Goal: Information Seeking & Learning: Compare options

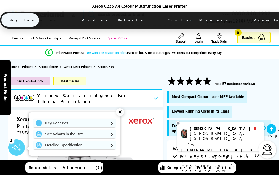
scroll to position [1526, 0]
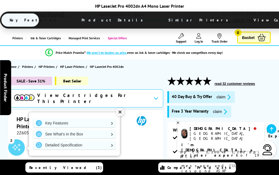
scroll to position [970, 0]
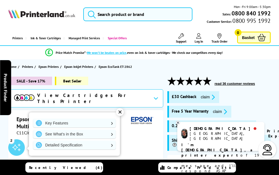
scroll to position [978, 0]
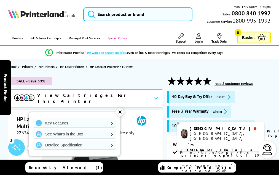
scroll to position [1119, 0]
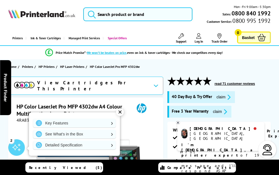
scroll to position [1359, 0]
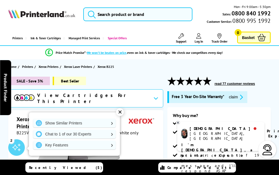
scroll to position [1278, 0]
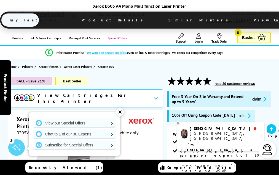
scroll to position [1507, 0]
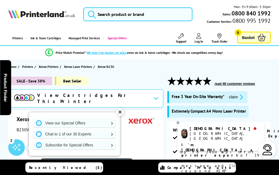
scroll to position [1233, 0]
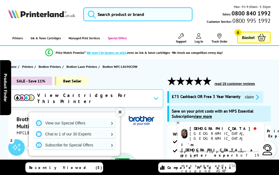
scroll to position [1720, 0]
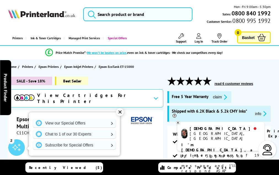
scroll to position [1092, 0]
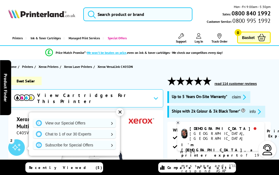
scroll to position [1246, 0]
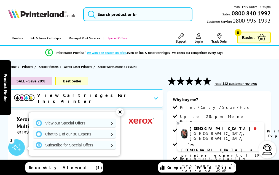
scroll to position [1058, 0]
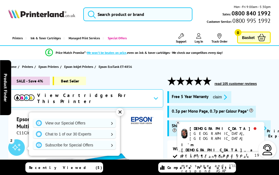
scroll to position [1081, 0]
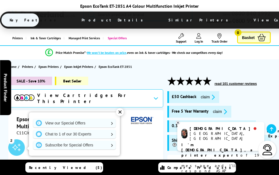
scroll to position [1054, 0]
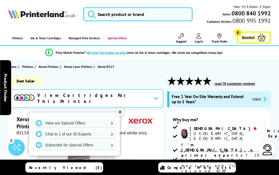
scroll to position [1517, 0]
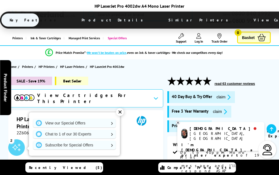
scroll to position [985, 0]
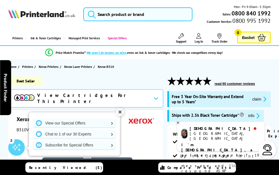
scroll to position [1397, 0]
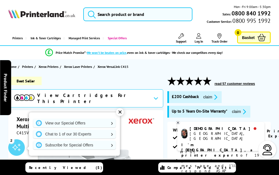
scroll to position [1775, 0]
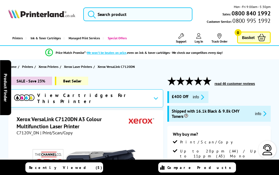
scroll to position [1768, 0]
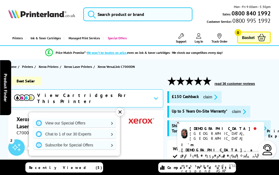
scroll to position [1592, 0]
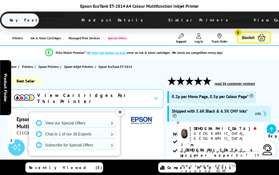
scroll to position [948, 0]
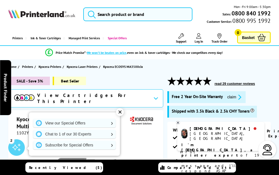
scroll to position [1231, 0]
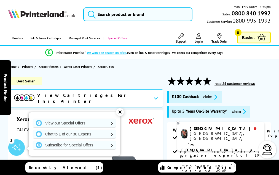
scroll to position [1621, 0]
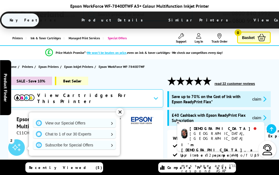
scroll to position [1290, 0]
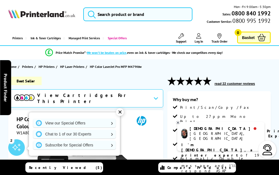
scroll to position [989, 0]
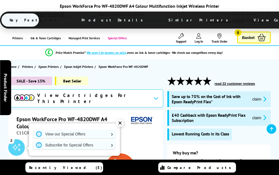
scroll to position [1144, 0]
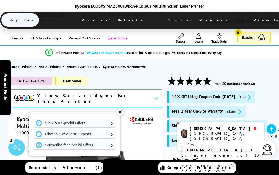
scroll to position [1207, 0]
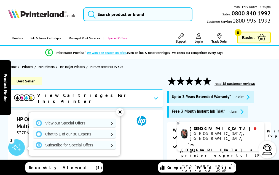
scroll to position [1140, 0]
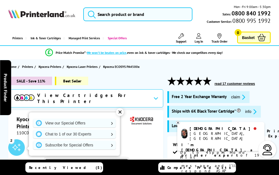
scroll to position [998, 0]
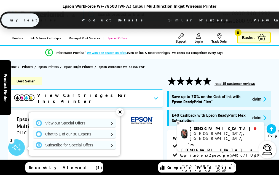
scroll to position [1279, 0]
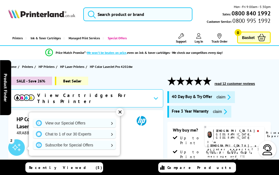
scroll to position [1194, 0]
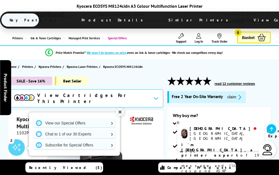
scroll to position [1273, 0]
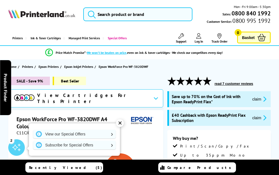
scroll to position [1108, 0]
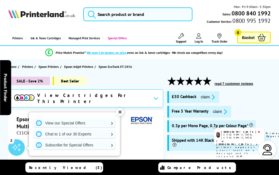
scroll to position [1054, 0]
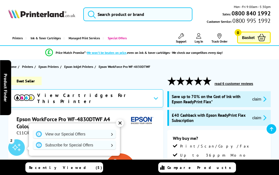
scroll to position [1135, 0]
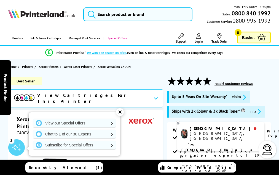
scroll to position [812, 0]
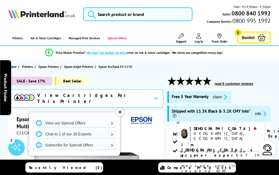
scroll to position [1064, 0]
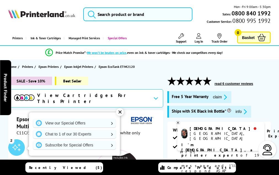
scroll to position [721, 0]
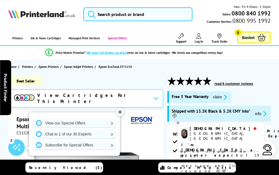
scroll to position [1020, 0]
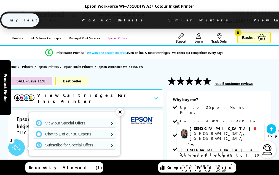
scroll to position [1021, 0]
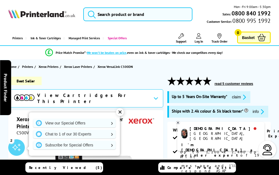
scroll to position [1239, 0]
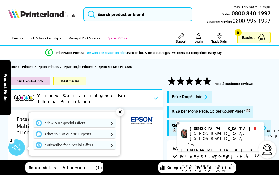
scroll to position [957, 0]
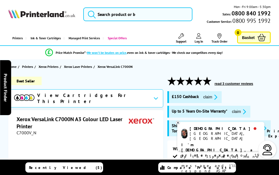
scroll to position [1165, 0]
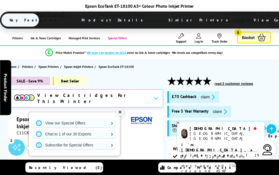
scroll to position [894, 0]
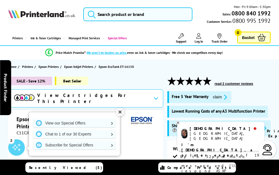
scroll to position [975, 0]
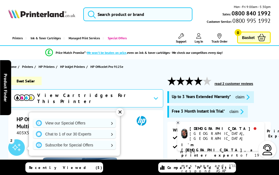
scroll to position [1239, 0]
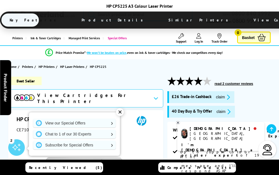
scroll to position [980, 0]
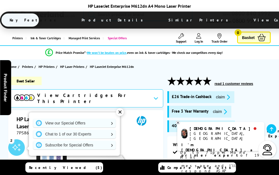
scroll to position [1165, 0]
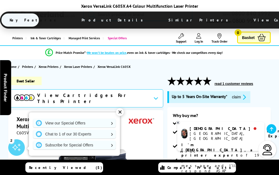
scroll to position [1921, 0]
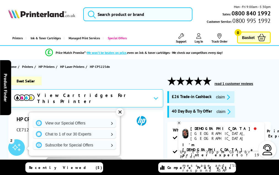
scroll to position [1013, 0]
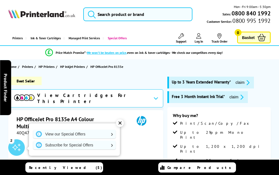
scroll to position [1243, 0]
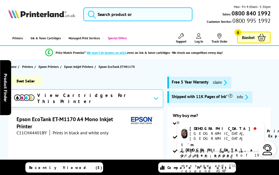
scroll to position [894, 0]
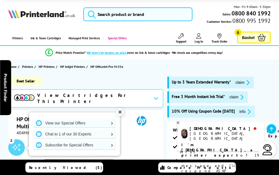
scroll to position [1217, 0]
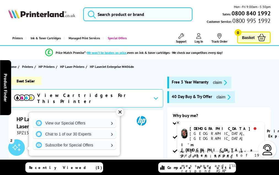
scroll to position [1018, 0]
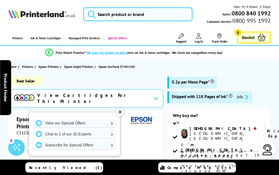
scroll to position [885, 0]
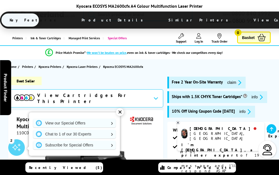
scroll to position [1239, 0]
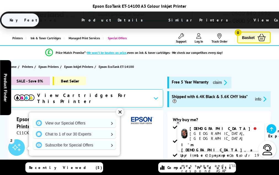
scroll to position [920, 0]
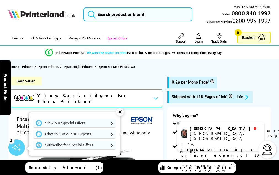
scroll to position [996, 0]
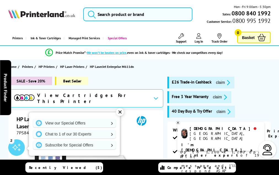
scroll to position [1166, 0]
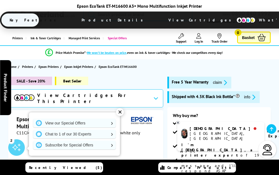
scroll to position [928, 0]
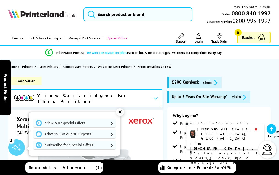
scroll to position [1469, 0]
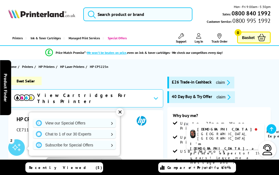
scroll to position [932, 0]
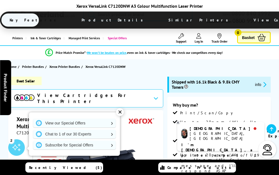
scroll to position [1526, 0]
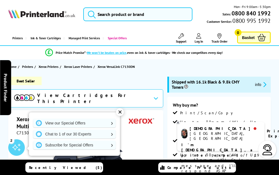
scroll to position [1693, 0]
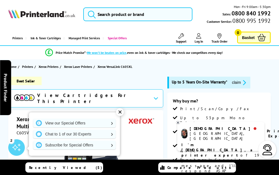
scroll to position [1913, 0]
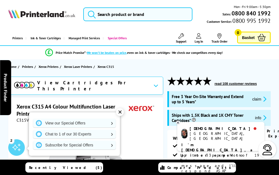
scroll to position [1437, 0]
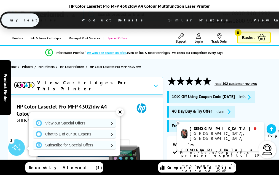
scroll to position [1411, 0]
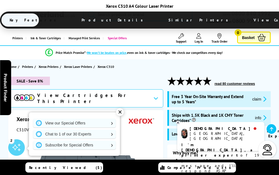
scroll to position [1603, 0]
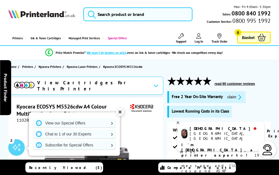
scroll to position [1051, 0]
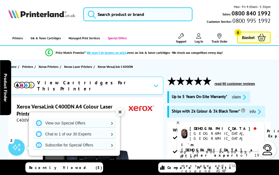
scroll to position [1250, 0]
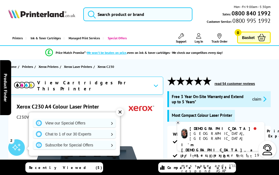
scroll to position [1427, 0]
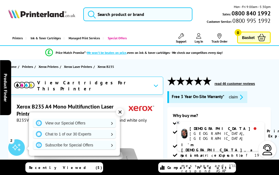
scroll to position [1271, 0]
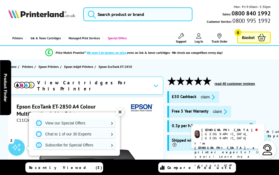
scroll to position [1043, 0]
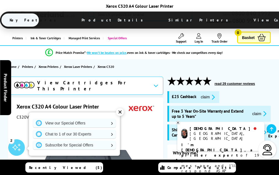
scroll to position [1587, 0]
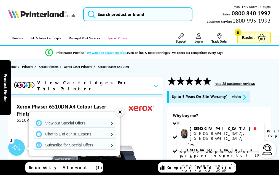
scroll to position [1185, 0]
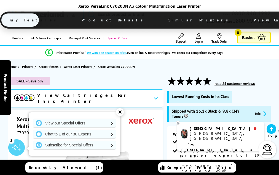
scroll to position [1730, 0]
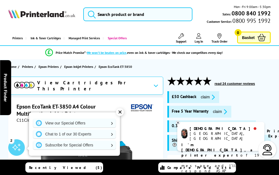
scroll to position [1069, 0]
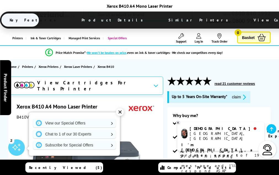
scroll to position [1461, 0]
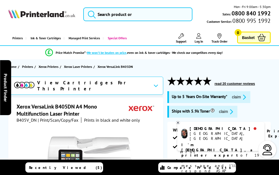
scroll to position [1092, 0]
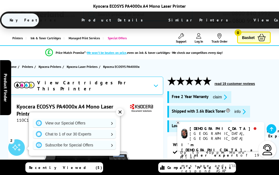
scroll to position [963, 0]
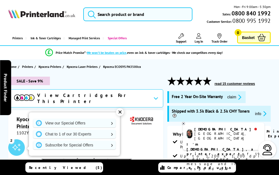
scroll to position [1108, 0]
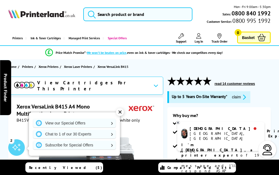
scroll to position [1587, 0]
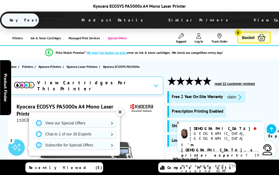
scroll to position [990, 0]
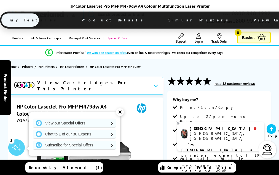
scroll to position [1114, 0]
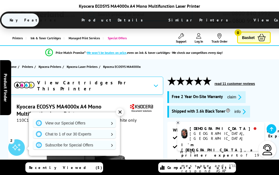
scroll to position [1036, 0]
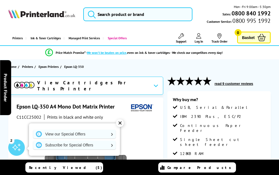
scroll to position [695, 0]
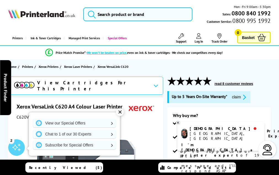
scroll to position [1578, 0]
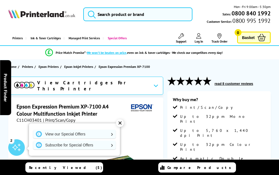
scroll to position [984, 0]
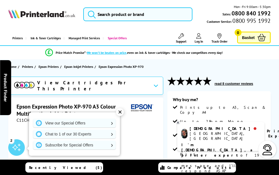
scroll to position [982, 0]
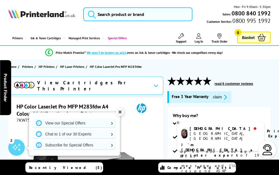
scroll to position [1148, 0]
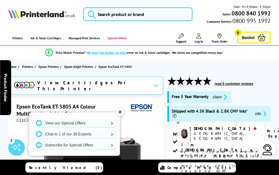
scroll to position [1103, 0]
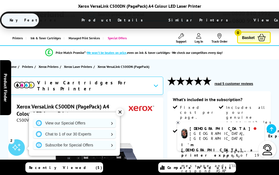
scroll to position [851, 0]
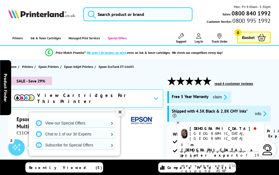
scroll to position [1146, 0]
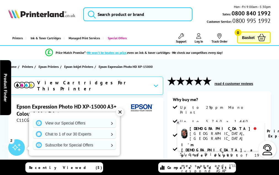
scroll to position [785, 0]
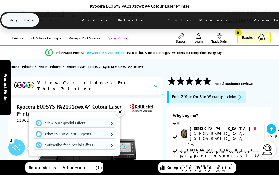
scroll to position [1065, 0]
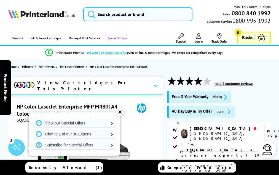
scroll to position [1310, 0]
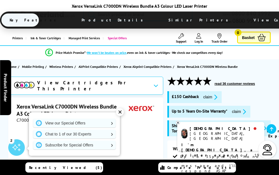
scroll to position [1301, 0]
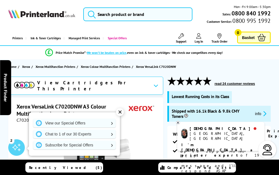
scroll to position [1420, 0]
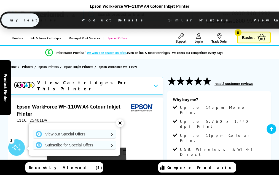
scroll to position [807, 0]
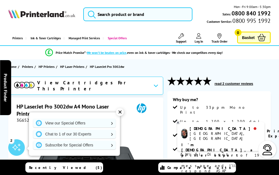
scroll to position [862, 0]
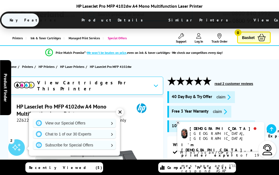
scroll to position [1085, 0]
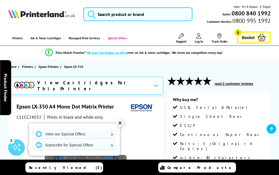
scroll to position [685, 0]
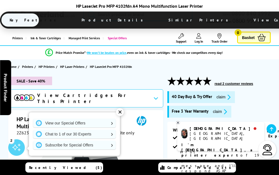
scroll to position [1101, 0]
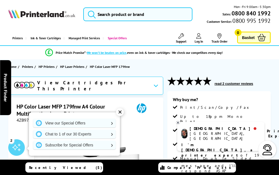
scroll to position [971, 0]
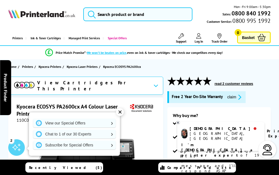
scroll to position [966, 0]
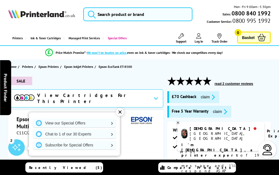
scroll to position [1028, 0]
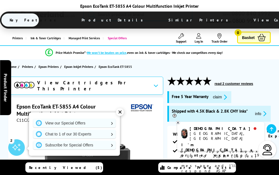
scroll to position [1078, 0]
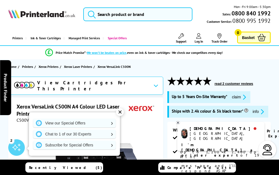
scroll to position [842, 0]
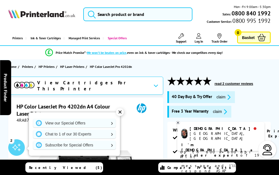
scroll to position [1172, 0]
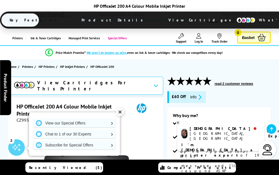
scroll to position [942, 0]
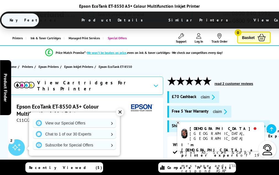
scroll to position [1022, 0]
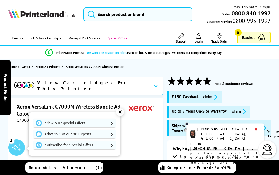
scroll to position [799, 0]
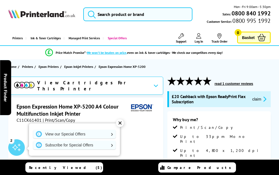
scroll to position [1015, 0]
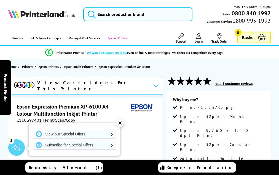
scroll to position [993, 0]
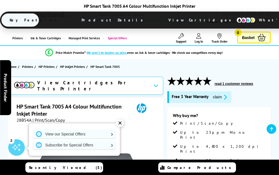
scroll to position [937, 0]
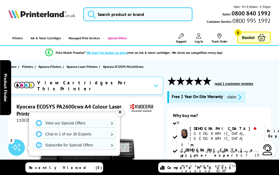
scroll to position [987, 0]
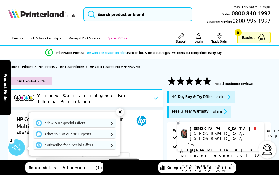
scroll to position [1403, 0]
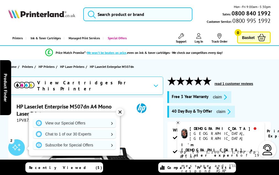
scroll to position [1084, 0]
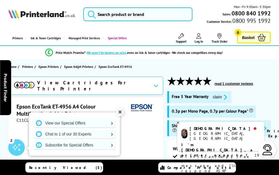
scroll to position [1108, 0]
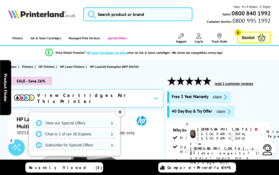
scroll to position [1182, 0]
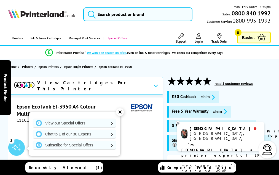
scroll to position [1104, 0]
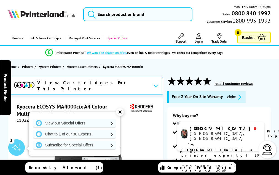
scroll to position [1160, 0]
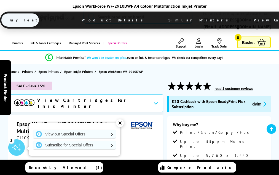
scroll to position [1079, 0]
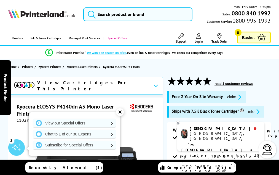
scroll to position [896, 0]
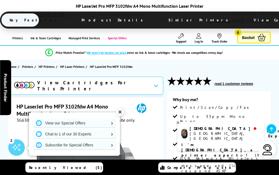
scroll to position [990, 0]
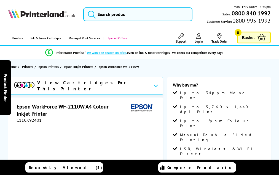
scroll to position [819, 0]
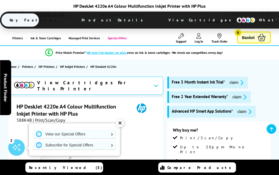
scroll to position [1019, 0]
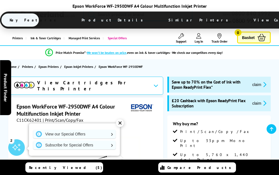
scroll to position [1043, 0]
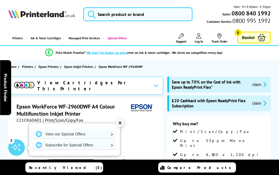
scroll to position [1043, 0]
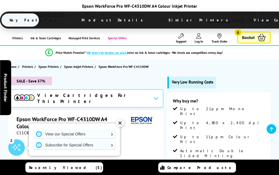
scroll to position [912, 0]
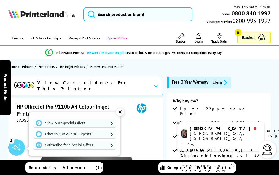
scroll to position [954, 0]
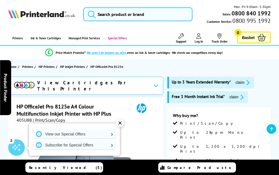
scroll to position [1175, 0]
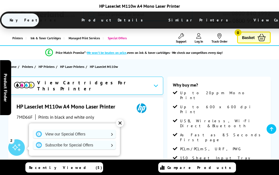
scroll to position [808, 0]
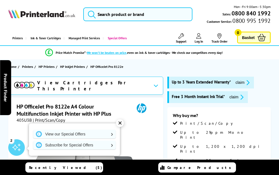
scroll to position [1175, 0]
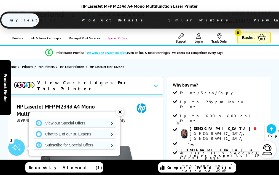
scroll to position [925, 0]
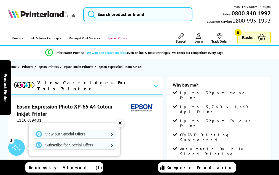
scroll to position [890, 0]
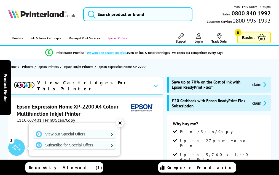
scroll to position [951, 0]
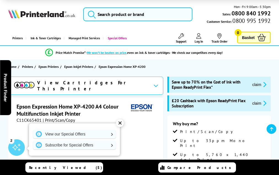
scroll to position [965, 0]
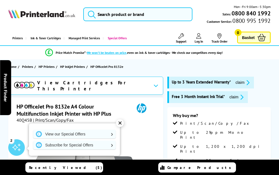
scroll to position [1219, 0]
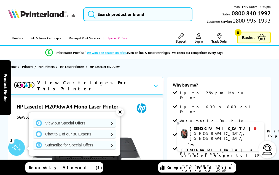
scroll to position [833, 0]
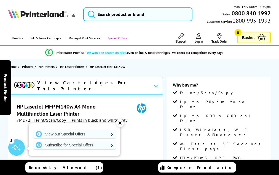
scroll to position [876, 0]
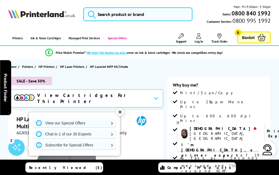
scroll to position [991, 0]
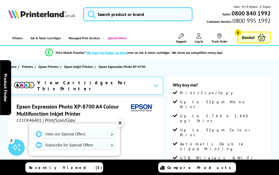
scroll to position [981, 0]
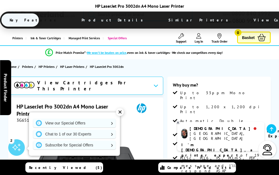
scroll to position [867, 0]
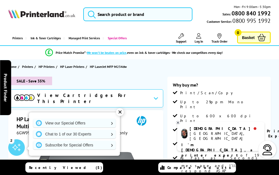
scroll to position [980, 0]
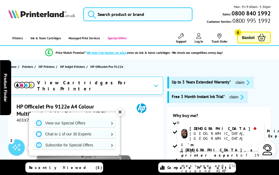
scroll to position [1203, 0]
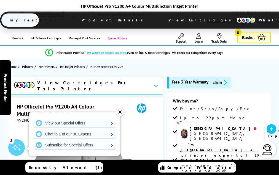
scroll to position [1082, 0]
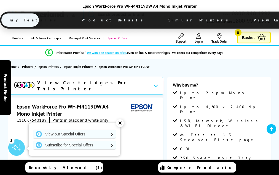
scroll to position [694, 0]
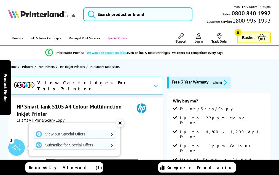
scroll to position [894, 0]
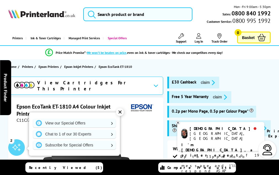
scroll to position [888, 0]
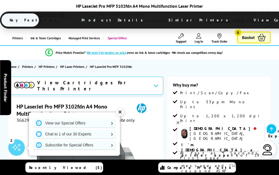
scroll to position [964, 0]
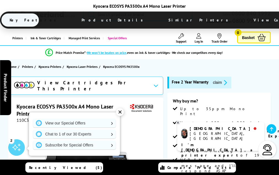
scroll to position [927, 0]
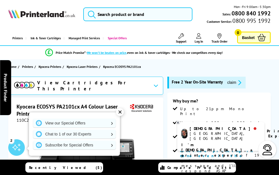
scroll to position [1062, 0]
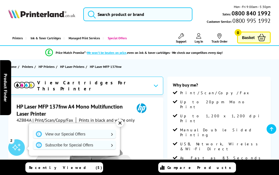
scroll to position [984, 0]
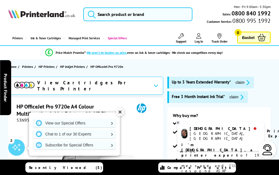
scroll to position [1053, 0]
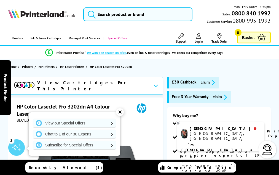
scroll to position [1081, 0]
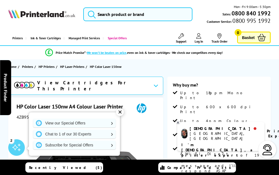
scroll to position [877, 0]
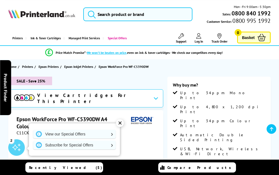
scroll to position [980, 0]
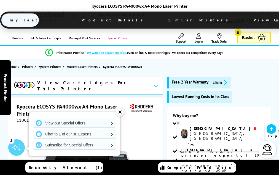
scroll to position [919, 0]
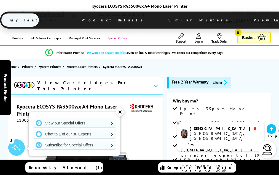
scroll to position [927, 0]
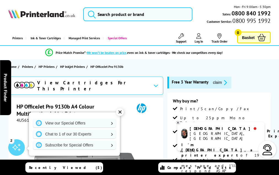
scroll to position [1051, 0]
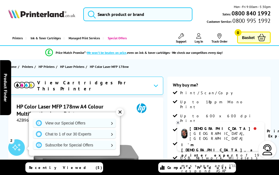
scroll to position [931, 0]
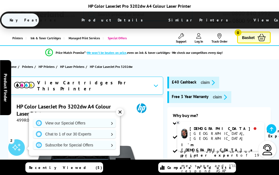
scroll to position [1102, 0]
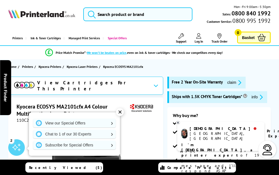
scroll to position [1147, 0]
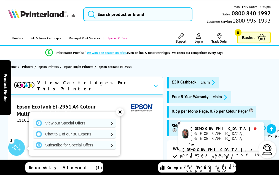
scroll to position [1089, 0]
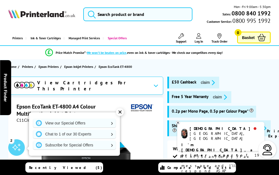
scroll to position [987, 0]
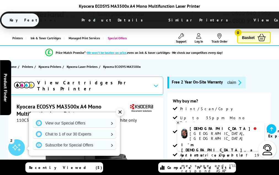
scroll to position [1019, 0]
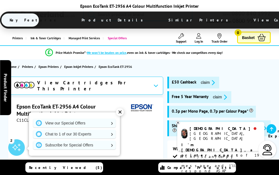
scroll to position [1089, 0]
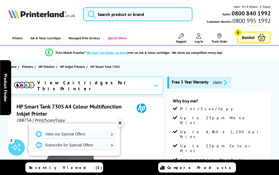
scroll to position [999, 0]
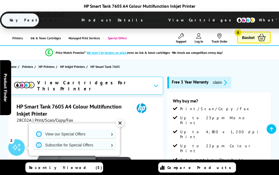
scroll to position [1002, 0]
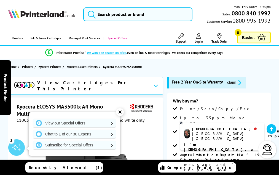
scroll to position [1058, 0]
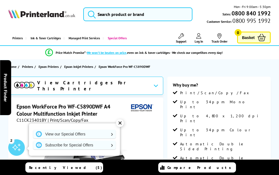
scroll to position [1117, 0]
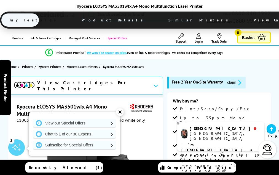
scroll to position [1058, 0]
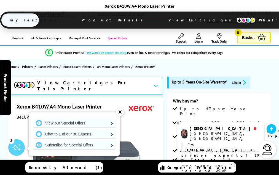
scroll to position [1250, 0]
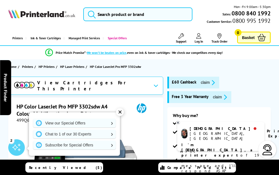
scroll to position [1183, 0]
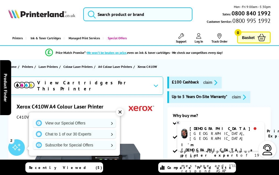
scroll to position [1343, 0]
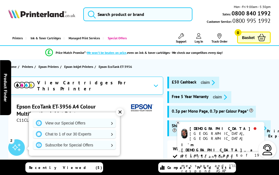
scroll to position [1090, 0]
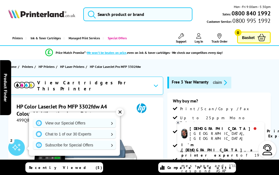
scroll to position [1206, 0]
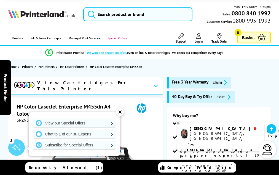
scroll to position [1158, 0]
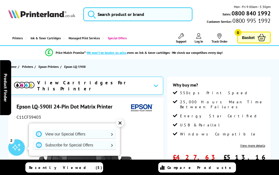
scroll to position [612, 0]
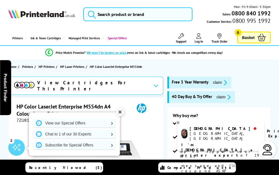
scroll to position [1143, 0]
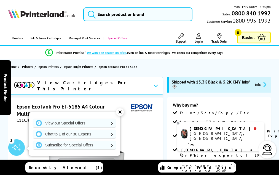
scroll to position [911, 0]
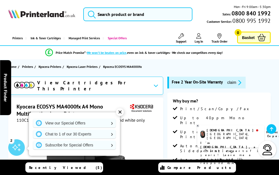
scroll to position [1065, 0]
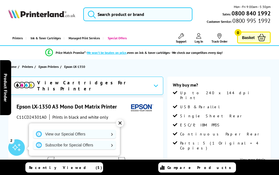
scroll to position [712, 0]
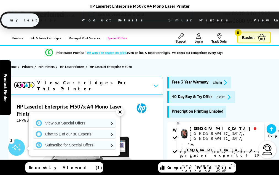
scroll to position [1073, 0]
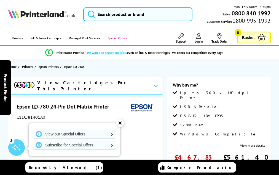
scroll to position [607, 0]
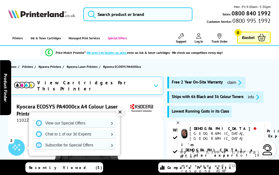
scroll to position [1097, 0]
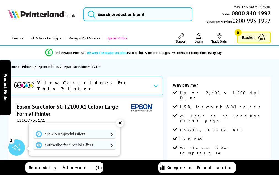
scroll to position [668, 0]
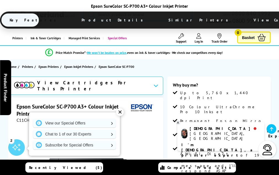
scroll to position [618, 0]
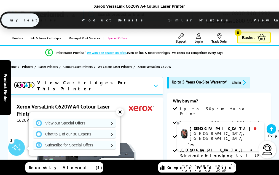
scroll to position [1289, 0]
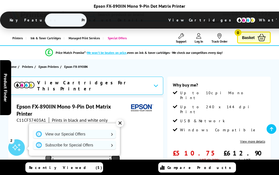
scroll to position [550, 0]
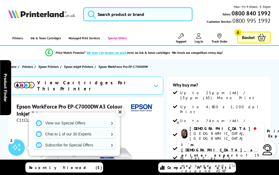
scroll to position [942, 0]
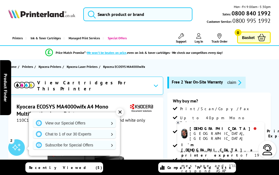
scroll to position [1065, 0]
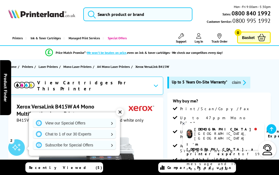
scroll to position [1399, 0]
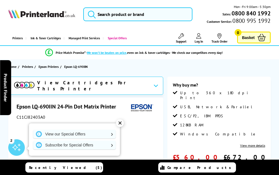
scroll to position [619, 0]
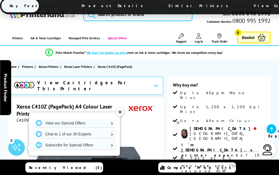
scroll to position [948, 0]
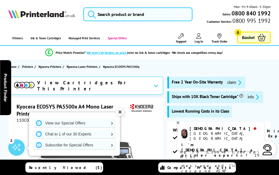
scroll to position [969, 0]
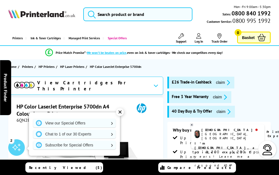
scroll to position [1295, 0]
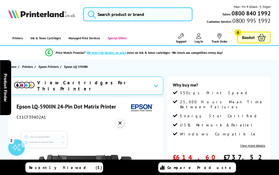
scroll to position [612, 0]
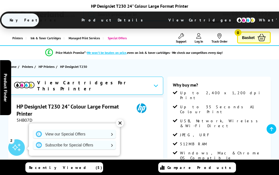
scroll to position [695, 0]
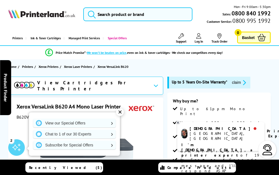
scroll to position [1371, 0]
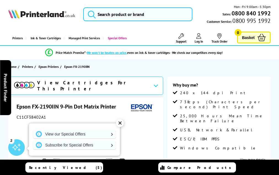
scroll to position [655, 0]
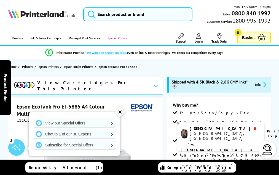
scroll to position [1017, 0]
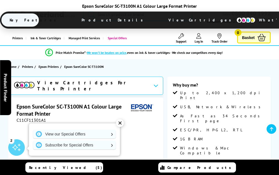
scroll to position [750, 0]
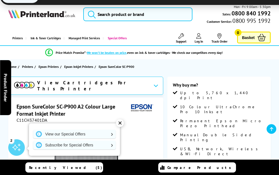
scroll to position [610, 0]
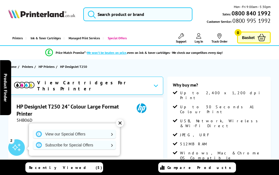
scroll to position [695, 0]
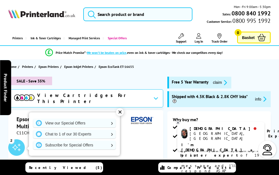
scroll to position [1134, 0]
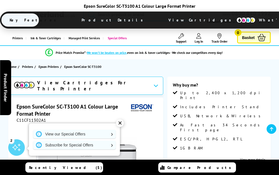
scroll to position [679, 0]
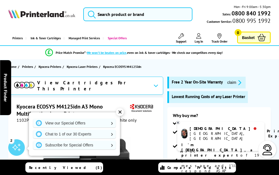
scroll to position [982, 0]
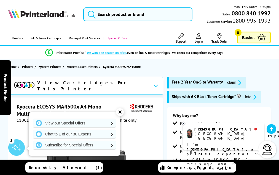
scroll to position [1133, 0]
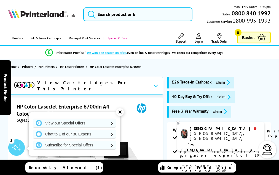
scroll to position [1347, 0]
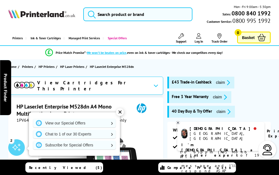
scroll to position [1015, 0]
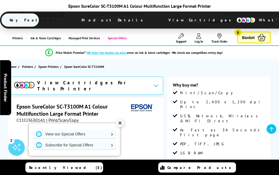
scroll to position [846, 0]
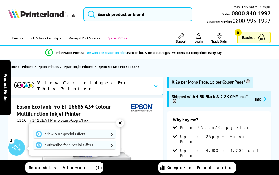
scroll to position [1109, 0]
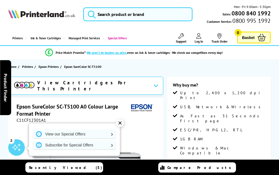
scroll to position [791, 0]
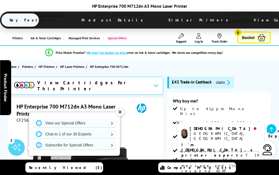
scroll to position [919, 0]
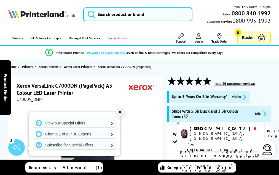
scroll to position [784, 0]
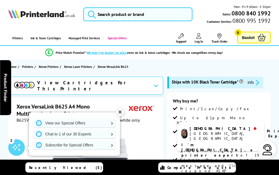
scroll to position [1480, 0]
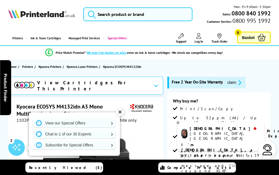
scroll to position [986, 0]
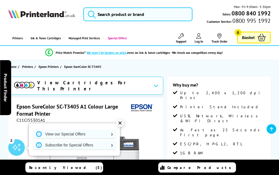
scroll to position [774, 0]
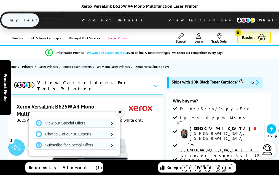
scroll to position [1009, 0]
